Goal: Communication & Community: Participate in discussion

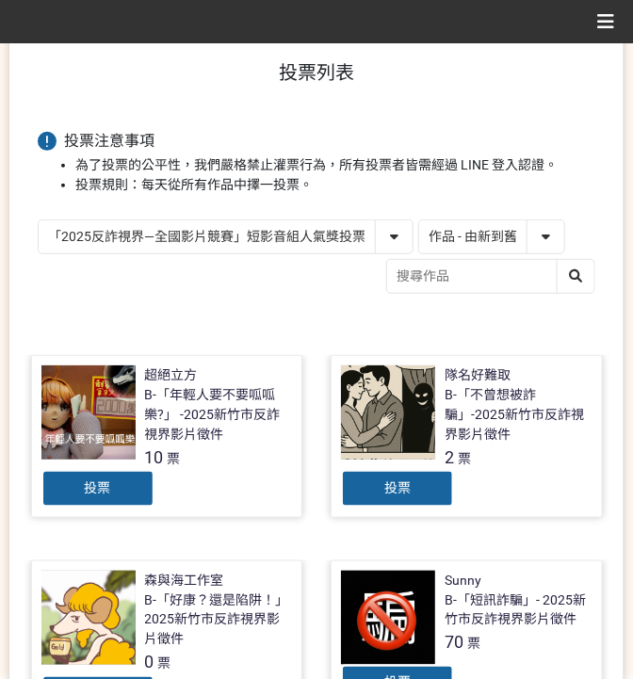
scroll to position [88, 0]
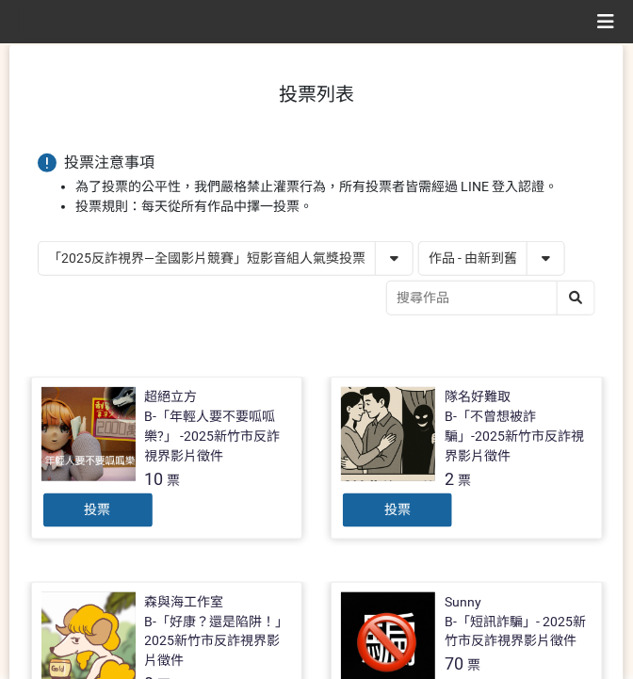
click at [213, 251] on select "「2025反詐視界—全國影片競賽」短影音組人氣獎投票 「2025反詐視界—全國影片競賽」短片組人氣獎投票" at bounding box center [226, 258] width 374 height 33
click at [39, 242] on select "「2025反詐視界—全國影片競賽」短影音組人氣獎投票 「2025反詐視界—全國影片競賽」短片組人氣獎投票" at bounding box center [226, 258] width 374 height 33
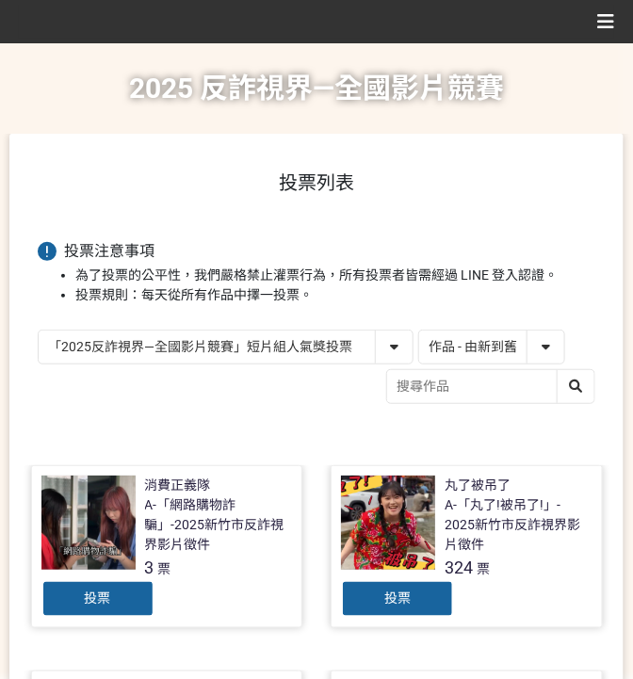
click at [198, 335] on select "「2025反詐視界—全國影片競賽」短影音組人氣獎投票 「2025反詐視界—全國影片競賽」短片組人氣獎投票" at bounding box center [226, 346] width 374 height 33
select select "13147"
click at [39, 330] on select "「2025反詐視界—全國影片競賽」短影音組人氣獎投票 「2025反詐視界—全國影片競賽」短片組人氣獎投票" at bounding box center [226, 346] width 374 height 33
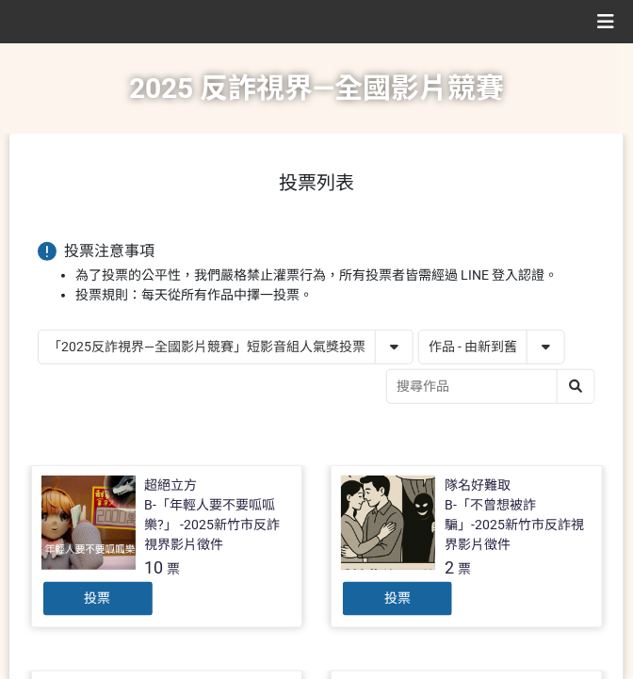
click at [504, 354] on select "作品 - 由新到舊 作品 - 由舊到新 票數 - 由多到少 票數 - 由少到多" at bounding box center [491, 346] width 145 height 33
select select "vote"
click at [419, 330] on select "作品 - 由新到舊 作品 - 由舊到新 票數 - 由多到少 票數 - 由少到多" at bounding box center [491, 346] width 145 height 33
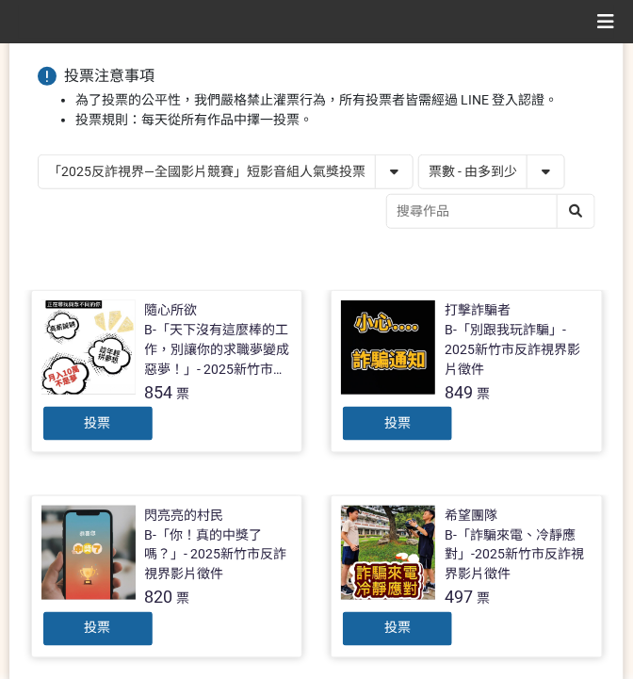
scroll to position [188, 0]
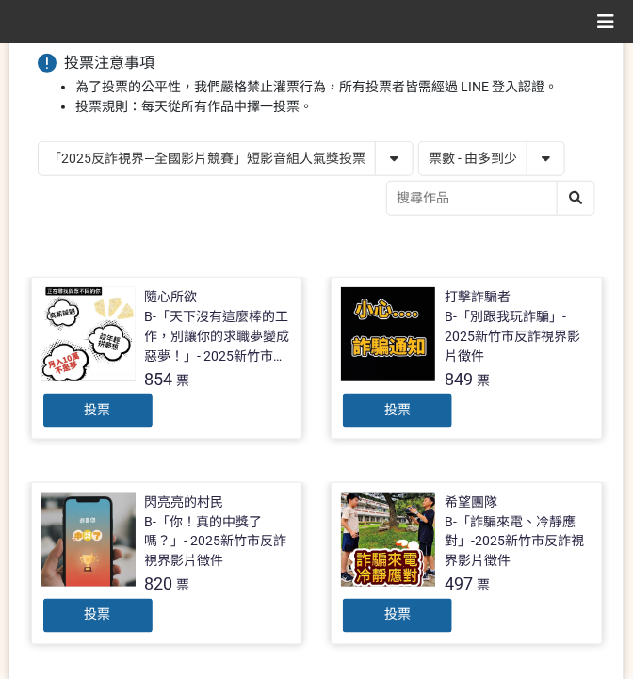
click at [426, 408] on div "投票" at bounding box center [397, 411] width 113 height 38
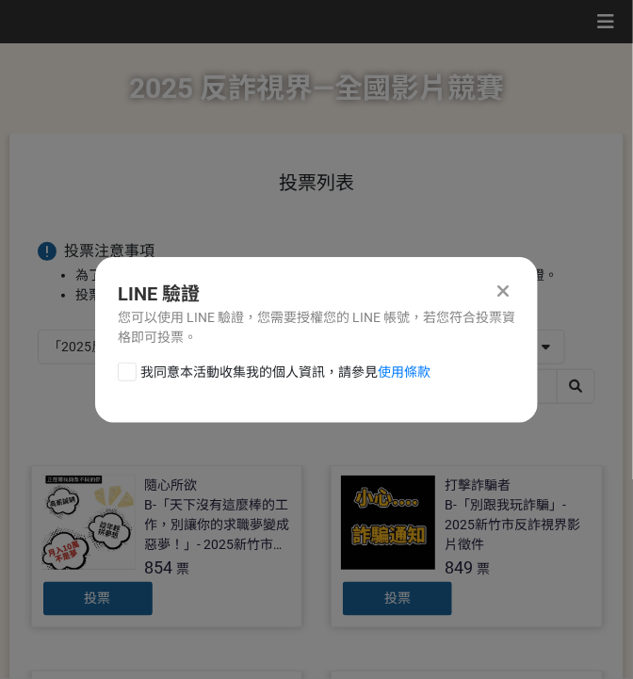
click at [289, 375] on span "我同意本活動收集我的個人資訊，請參見 使用條款" at bounding box center [285, 372] width 290 height 20
click at [131, 375] on input "我同意本活動收集我的個人資訊，請參見 使用條款" at bounding box center [125, 371] width 12 height 12
checkbox input "false"
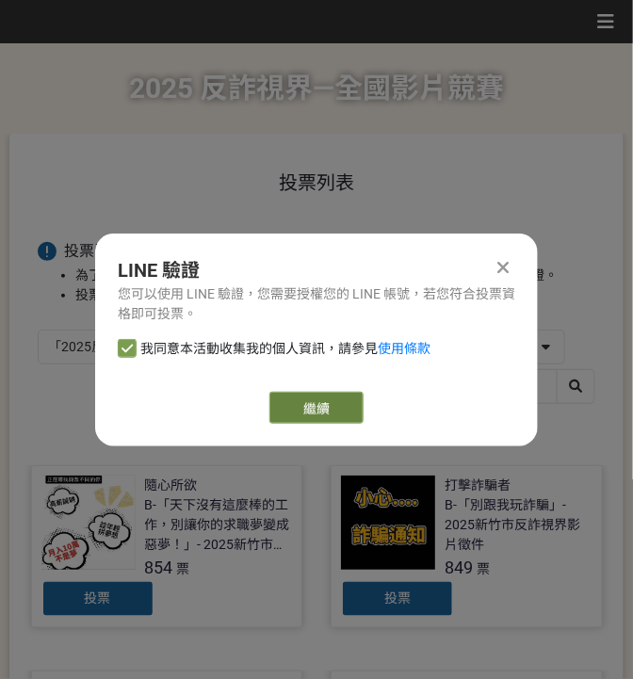
click at [345, 392] on link "繼續" at bounding box center [316, 408] width 94 height 32
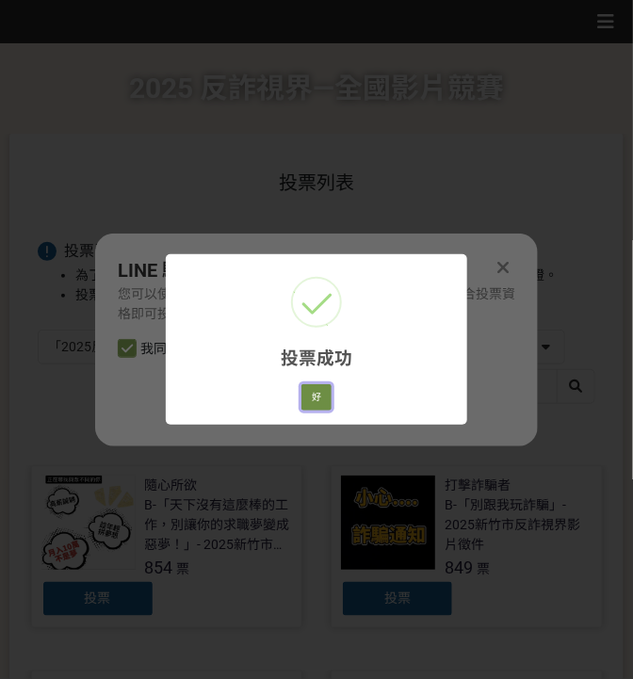
click at [309, 409] on button "好" at bounding box center [316, 397] width 30 height 26
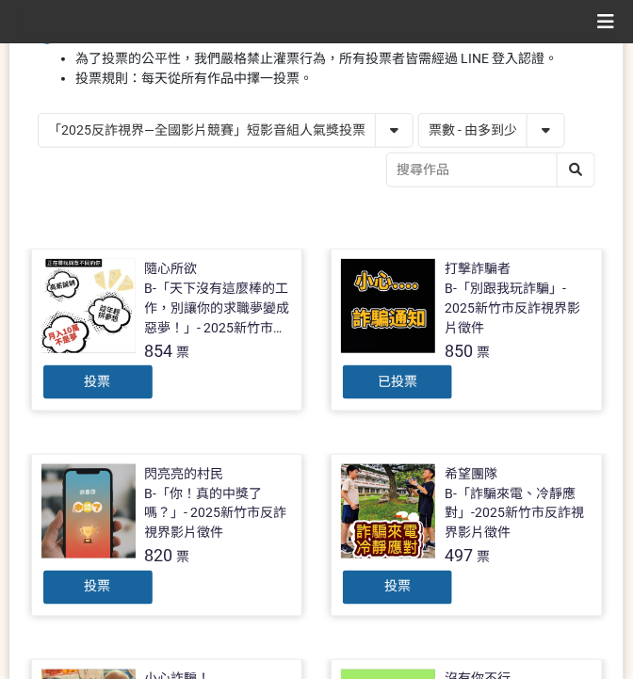
scroll to position [296, 0]
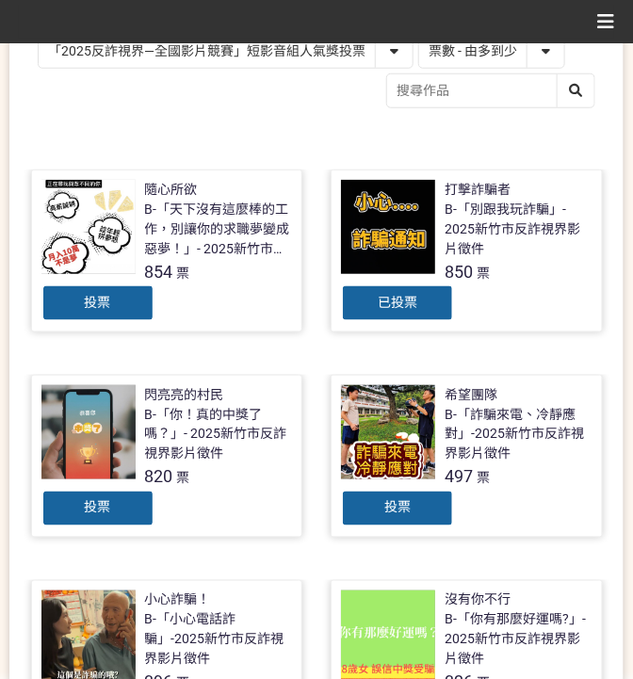
click at [63, 311] on div "投票" at bounding box center [97, 303] width 113 height 38
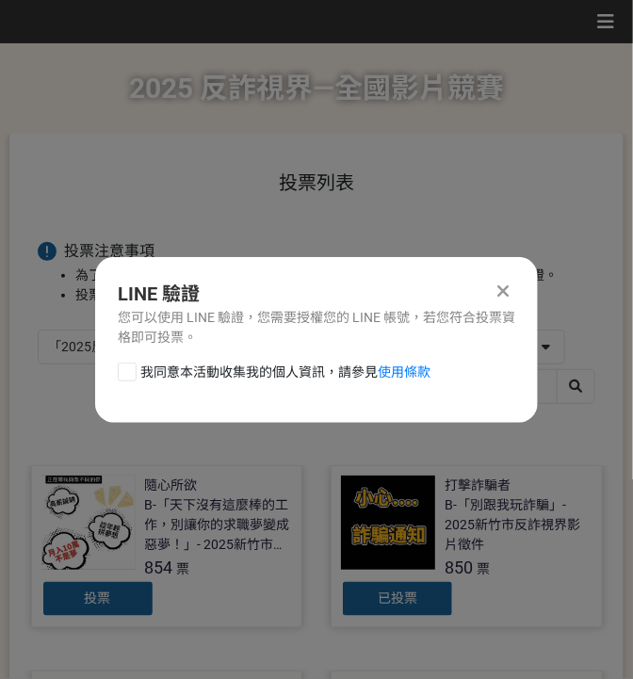
scroll to position [0, 0]
click at [206, 372] on span "我同意本活動收集我的個人資訊，請參見 使用條款" at bounding box center [285, 372] width 290 height 20
click at [131, 372] on input "我同意本活動收集我的個人資訊，請參見 使用條款" at bounding box center [125, 371] width 12 height 12
checkbox input "false"
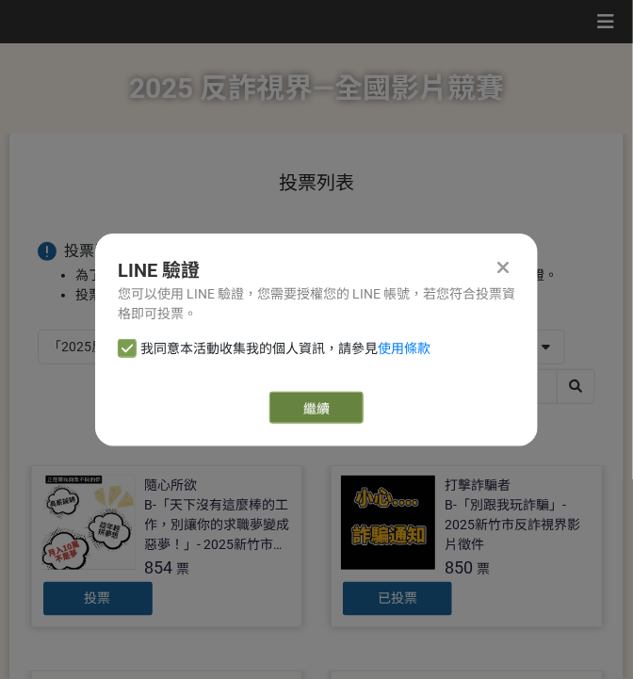
click at [334, 413] on button "繼續" at bounding box center [316, 408] width 94 height 32
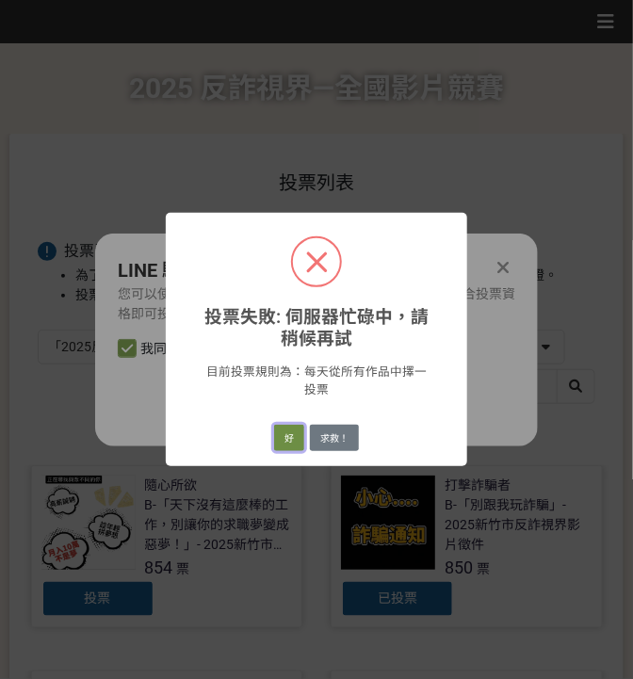
click at [291, 437] on button "好" at bounding box center [289, 438] width 30 height 26
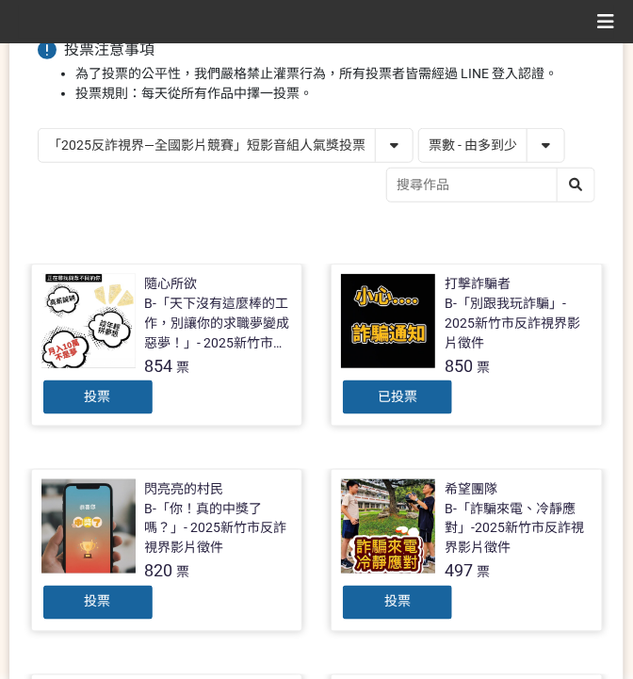
scroll to position [242, 0]
